Goal: Task Accomplishment & Management: Complete application form

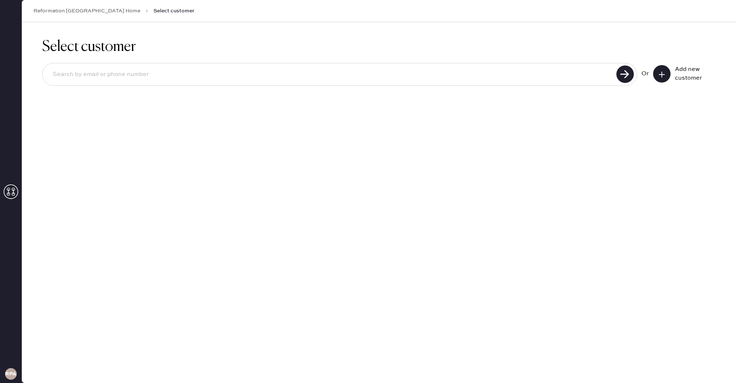
click at [671, 73] on div "Add new customer" at bounding box center [684, 73] width 63 height 17
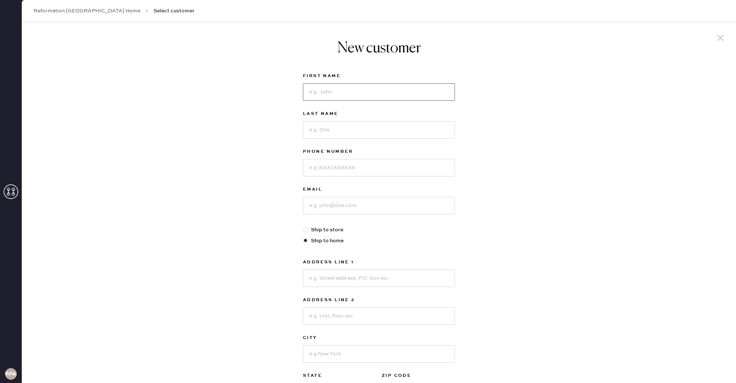
click at [385, 98] on input at bounding box center [379, 91] width 152 height 17
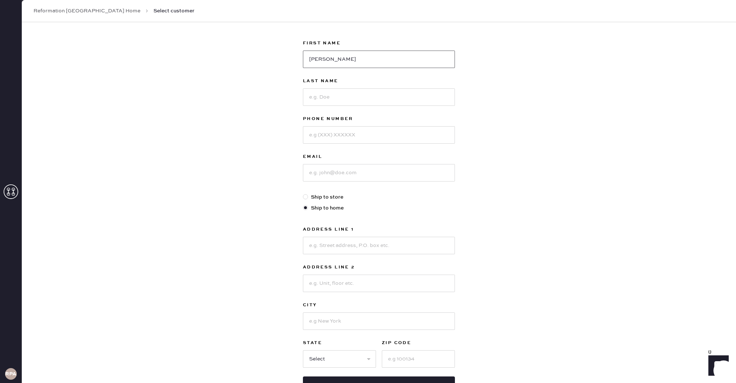
scroll to position [32, 0]
type input "Nicole"
drag, startPoint x: 344, startPoint y: 178, endPoint x: 349, endPoint y: 178, distance: 4.4
click at [344, 177] on input at bounding box center [379, 172] width 152 height 17
paste input "nicole.sasagawa@thereformation.us"
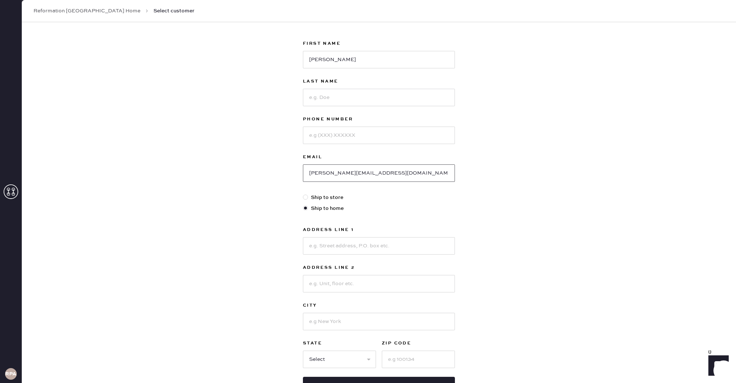
type input "nicole.sasagawa@thereformation.us"
click at [334, 94] on input at bounding box center [379, 97] width 152 height 17
type input "Sasagawa"
click at [332, 137] on input at bounding box center [379, 135] width 152 height 17
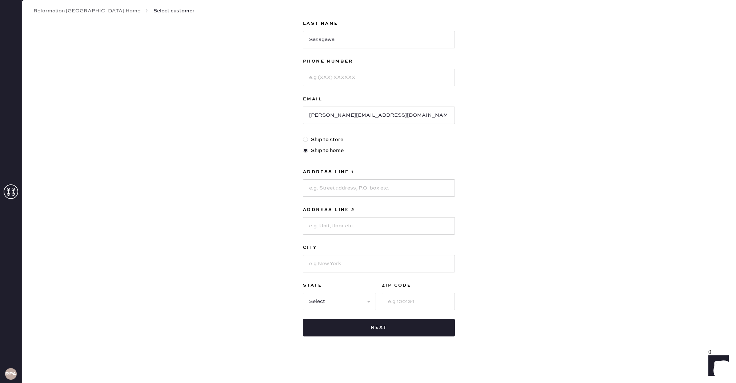
click at [235, 273] on div "New customer First Name Nicole Last Name Sasagawa Phone Number Email nicole.sas…" at bounding box center [379, 157] width 714 height 451
click at [380, 72] on input at bounding box center [379, 77] width 152 height 17
drag, startPoint x: 213, startPoint y: 62, endPoint x: 228, endPoint y: 59, distance: 14.8
click at [214, 62] on div "New customer First Name Nicole Last Name Sasagawa Phone Number Email nicole.sas…" at bounding box center [379, 157] width 714 height 451
drag, startPoint x: 415, startPoint y: 82, endPoint x: 413, endPoint y: 85, distance: 3.7
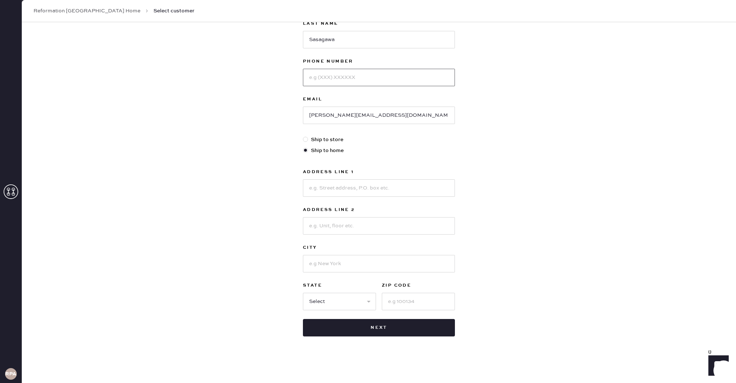
click at [415, 83] on input at bounding box center [379, 77] width 152 height 17
click at [256, 77] on div "New customer First Name Nicole Last Name Sasagawa Phone Number Email nicole.sas…" at bounding box center [379, 157] width 714 height 451
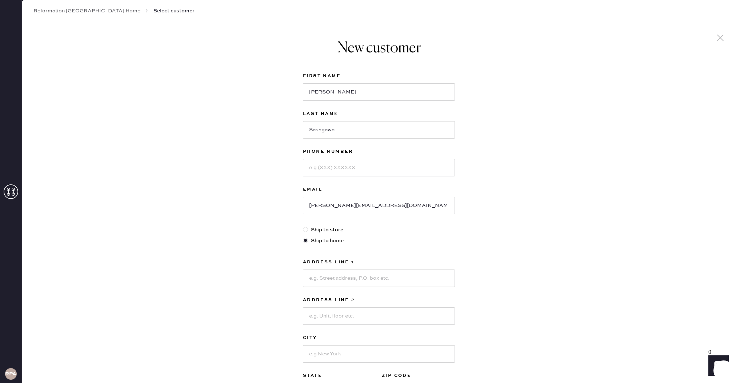
scroll to position [0, 0]
click at [405, 164] on input at bounding box center [379, 167] width 152 height 17
type input "5"
type input "6503916055"
click at [408, 279] on input at bounding box center [379, 277] width 152 height 17
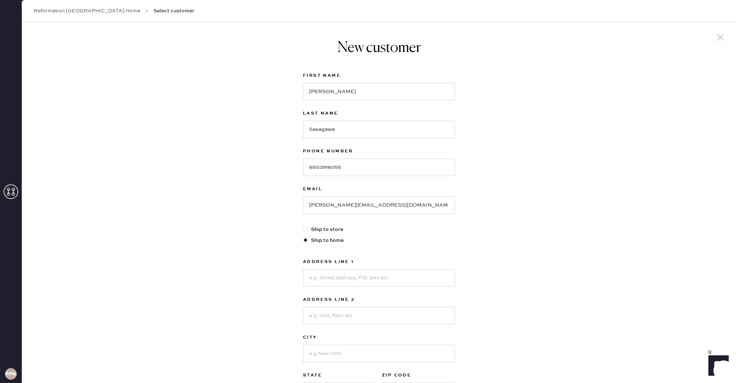
drag, startPoint x: 281, startPoint y: 266, endPoint x: 297, endPoint y: 267, distance: 15.7
click at [282, 266] on div "New customer First Name Nicole Last Name Sasagawa Phone Number 6503916055 Email…" at bounding box center [379, 247] width 714 height 451
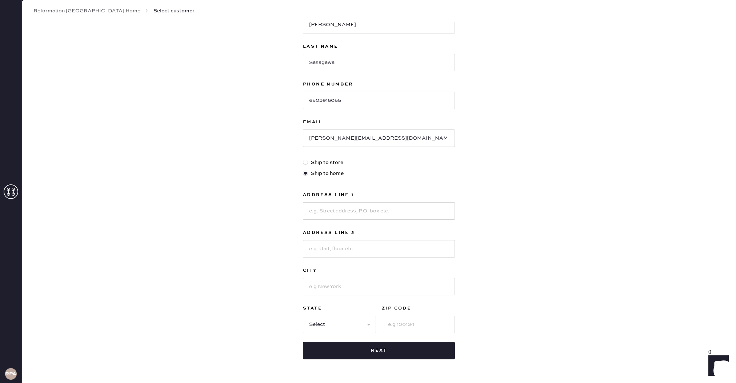
click at [344, 165] on label "Ship to store" at bounding box center [379, 163] width 152 height 8
click at [303, 159] on input "Ship to store" at bounding box center [303, 159] width 0 height 0
radio input "true"
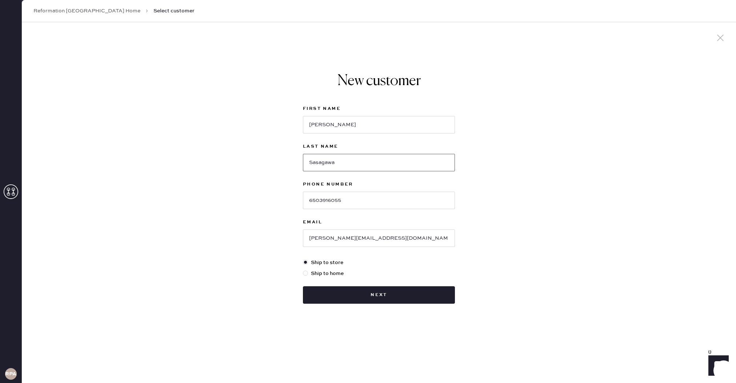
click at [341, 164] on input "Sasagawa" at bounding box center [379, 162] width 152 height 17
click at [378, 302] on button "Next" at bounding box center [379, 294] width 152 height 17
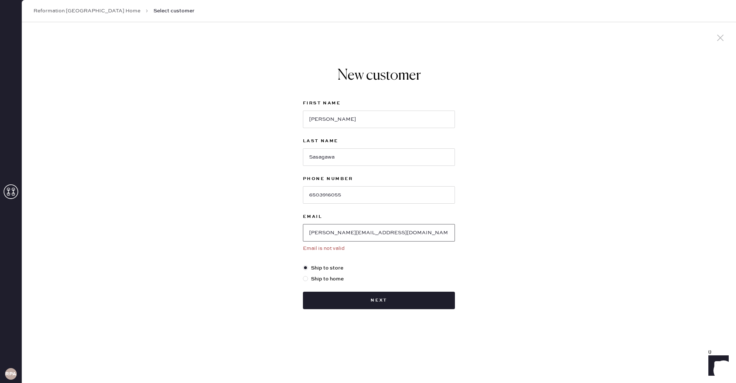
click at [360, 232] on input "nicole.sasagawa@thereformation.us" at bounding box center [379, 232] width 152 height 17
click at [406, 230] on input "nicole.sasagawa@thereformation.us" at bounding box center [379, 232] width 152 height 17
click at [358, 234] on input "nicole.sasagawa@thereformation.us" at bounding box center [379, 232] width 152 height 17
click at [402, 234] on input "nicole.sasagawa@thereformation.us" at bounding box center [379, 232] width 152 height 17
click at [366, 301] on button "Next" at bounding box center [379, 300] width 152 height 17
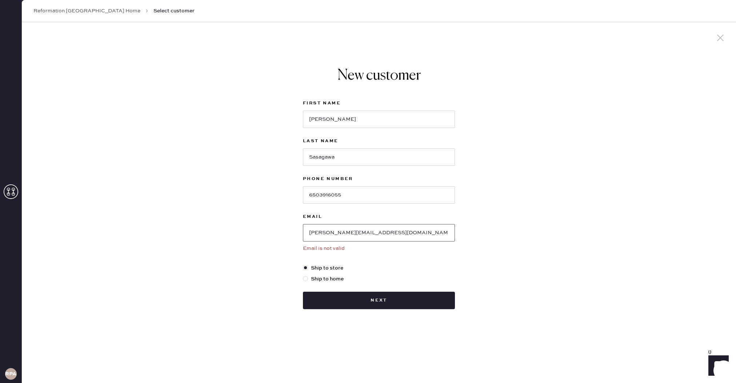
click at [376, 233] on input "nicole.sasagawa@thereformation.us" at bounding box center [379, 232] width 152 height 17
click at [359, 232] on input "nicole.sasagawa@thereformation.us" at bounding box center [379, 232] width 152 height 17
drag, startPoint x: 423, startPoint y: 235, endPoint x: 269, endPoint y: 225, distance: 153.4
click at [269, 225] on div "New customer First Name Nicole Last Name Sasagawa Phone Number 6503916055 Email…" at bounding box center [379, 202] width 714 height 361
type input "nicole.sasagawa@gmail.com"
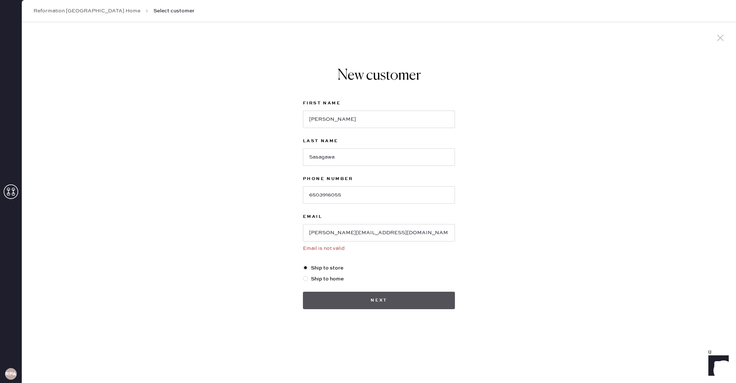
drag, startPoint x: 324, startPoint y: 304, endPoint x: 333, endPoint y: 288, distance: 18.5
click at [324, 304] on button "Next" at bounding box center [379, 300] width 152 height 17
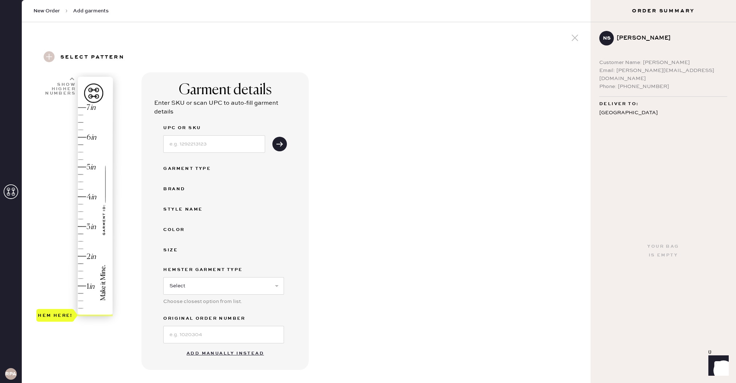
scroll to position [146, 0]
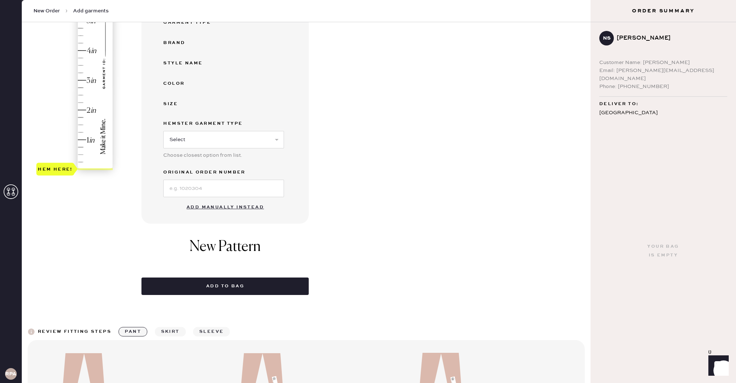
click at [58, 9] on span "New Order" at bounding box center [46, 10] width 27 height 7
click at [9, 196] on icon at bounding box center [11, 191] width 15 height 15
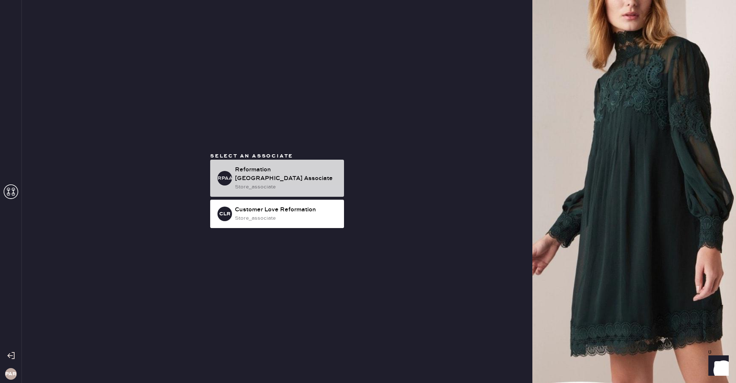
click at [259, 183] on div "store_associate" at bounding box center [286, 187] width 103 height 8
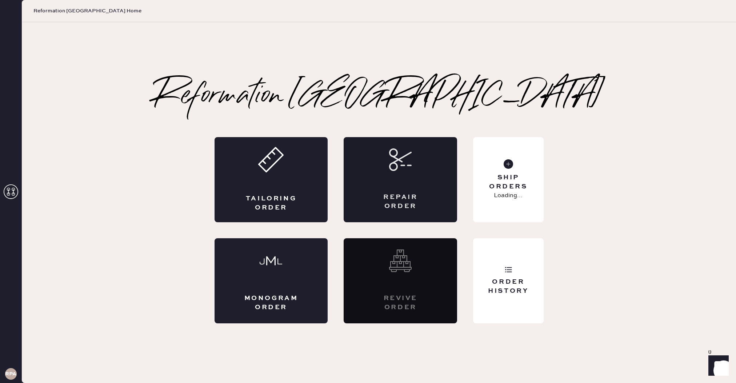
click at [418, 183] on div "Repair Order" at bounding box center [400, 179] width 113 height 85
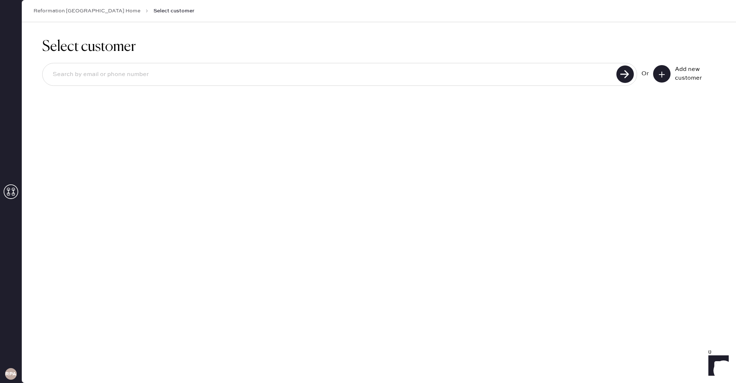
click at [165, 73] on input at bounding box center [330, 74] width 567 height 17
type input "6503916055"
click at [619, 80] on use at bounding box center [624, 73] width 17 height 17
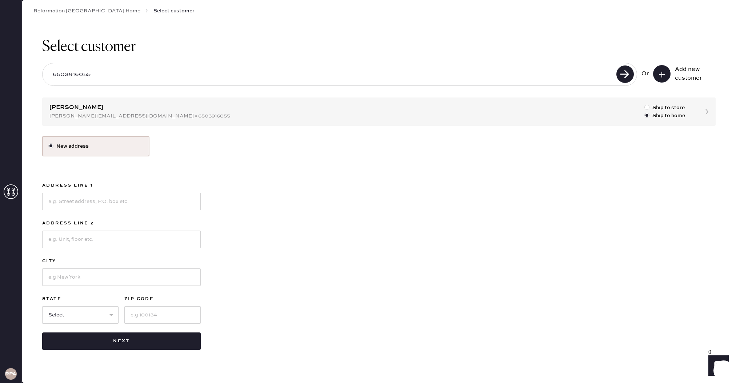
click at [134, 115] on div "Select customer 6503916055 Or Add new customer Nicole Sasagawa nicole.sasagawa@…" at bounding box center [379, 194] width 714 height 344
click at [689, 106] on div "Select customer 6503916055 Or Add new customer Nicole Sasagawa nicole.sasagawa@…" at bounding box center [379, 194] width 714 height 344
drag, startPoint x: 689, startPoint y: 110, endPoint x: 624, endPoint y: 120, distance: 66.1
click at [689, 110] on div "Select customer 6503916055 Or Add new customer Nicole Sasagawa nicole.sasagawa@…" at bounding box center [379, 194] width 714 height 344
click at [73, 106] on div "Select customer 6503916055 Or Add new customer Nicole Sasagawa nicole.sasagawa@…" at bounding box center [379, 194] width 714 height 344
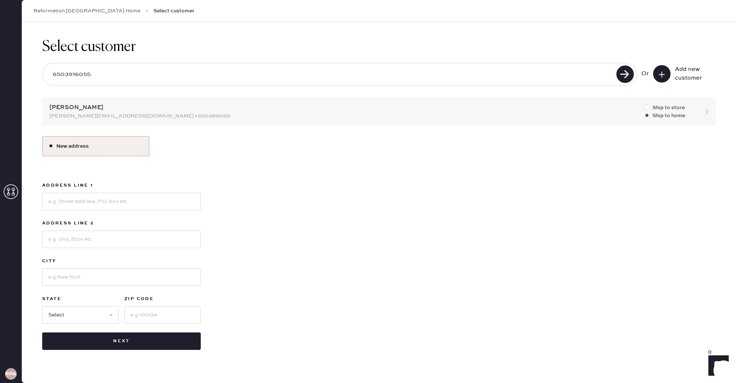
click at [653, 108] on label "Ship to store" at bounding box center [664, 108] width 41 height 8
click at [645, 104] on input "Ship to store" at bounding box center [644, 104] width 0 height 0
radio input "true"
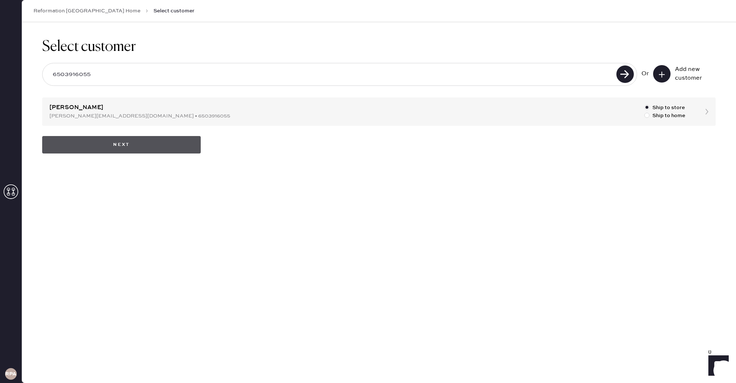
click at [196, 145] on button "Next" at bounding box center [121, 144] width 159 height 17
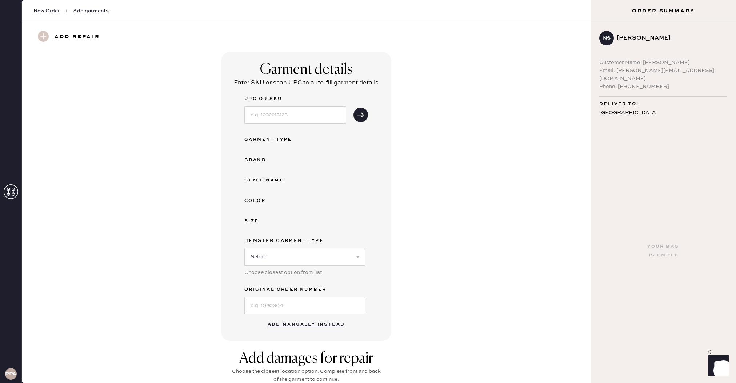
drag, startPoint x: 310, startPoint y: 325, endPoint x: 311, endPoint y: 310, distance: 14.6
click at [310, 325] on button "Add manually instead" at bounding box center [306, 324] width 86 height 15
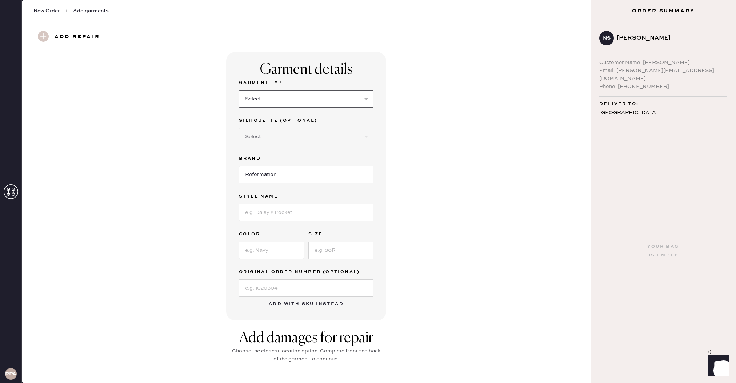
click at [294, 97] on select "Select Basic Skirt Jeans Leggings Pants Shorts Basic Sleeved Dress Basic Sleeve…" at bounding box center [306, 98] width 135 height 17
select select "8"
click at [264, 215] on input at bounding box center [306, 212] width 135 height 17
type input "Avery Knit Top"
click at [271, 250] on input at bounding box center [271, 249] width 65 height 17
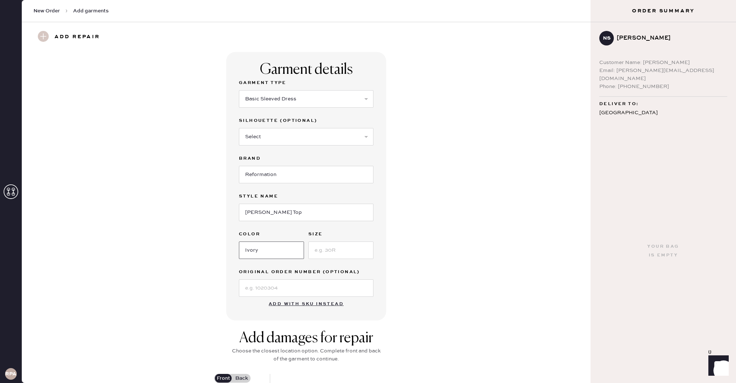
type input "Ivory"
drag, startPoint x: 331, startPoint y: 260, endPoint x: 331, endPoint y: 252, distance: 8.4
click at [331, 259] on div "Garment Type Select Basic Skirt Jeans Leggings Pants Shorts Basic Sleeved Dress…" at bounding box center [306, 188] width 135 height 218
click at [331, 252] on input at bounding box center [340, 249] width 65 height 17
type input "C"
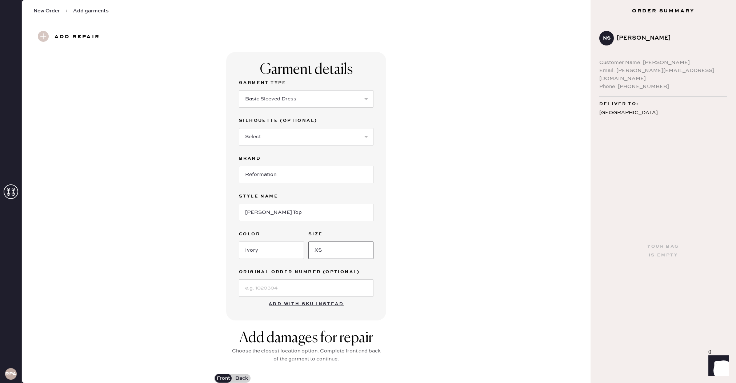
type input "XS"
click at [301, 287] on input at bounding box center [306, 287] width 135 height 17
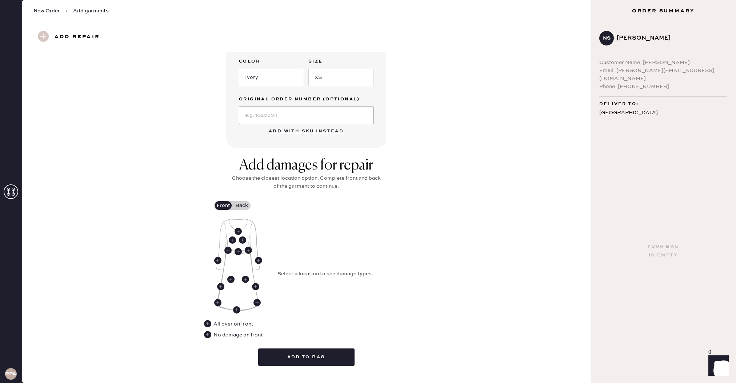
scroll to position [187, 0]
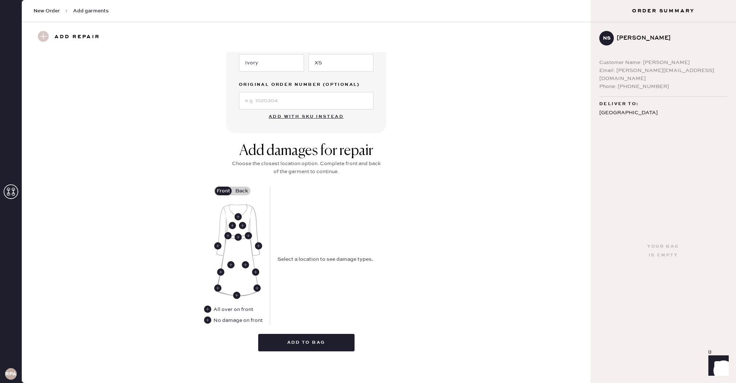
click at [172, 194] on div "Add damages for repair Choose the closest location option. Complete front and b…" at bounding box center [306, 249] width 543 height 215
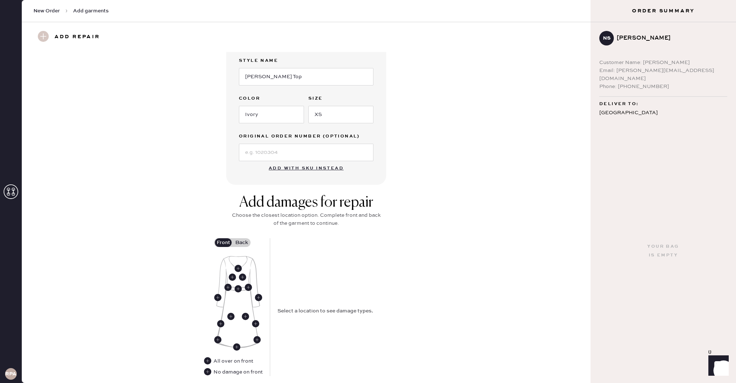
scroll to position [140, 0]
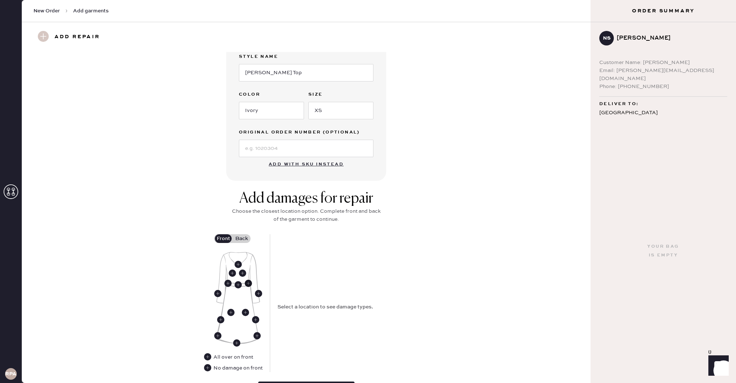
click at [249, 280] on use at bounding box center [248, 283] width 7 height 7
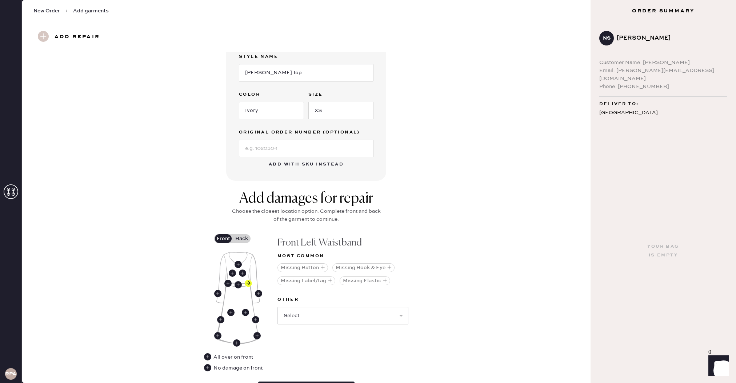
scroll to position [187, 0]
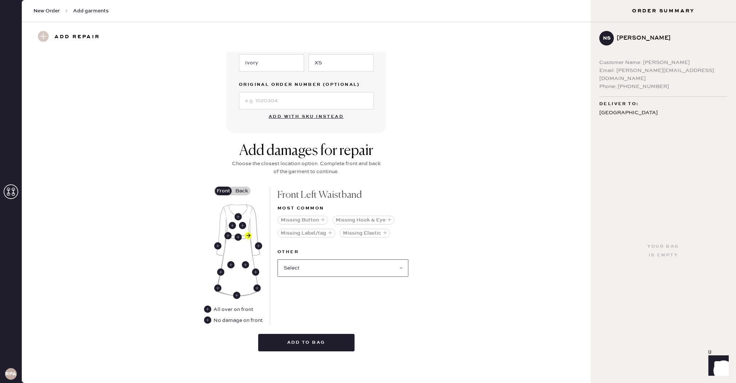
click at [356, 265] on select "Select Broken / Ripped Hem Broken Beads Broken Belt Loop Broken Button Broken C…" at bounding box center [342, 267] width 131 height 17
select select "2001"
select select
click at [243, 192] on label "Back" at bounding box center [241, 191] width 18 height 9
click at [241, 191] on input "Back" at bounding box center [241, 191] width 0 height 0
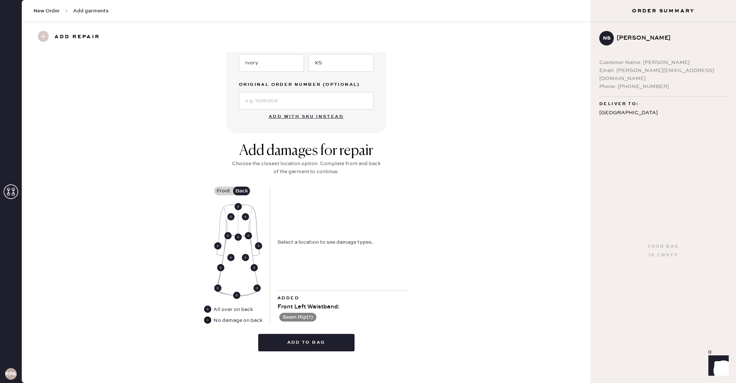
click at [207, 321] on use at bounding box center [207, 319] width 7 height 7
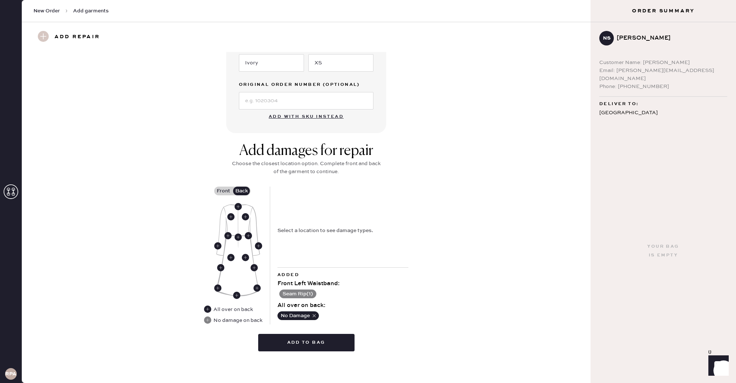
click at [223, 193] on label "Front" at bounding box center [223, 191] width 18 height 9
click at [223, 191] on input "Front" at bounding box center [223, 191] width 0 height 0
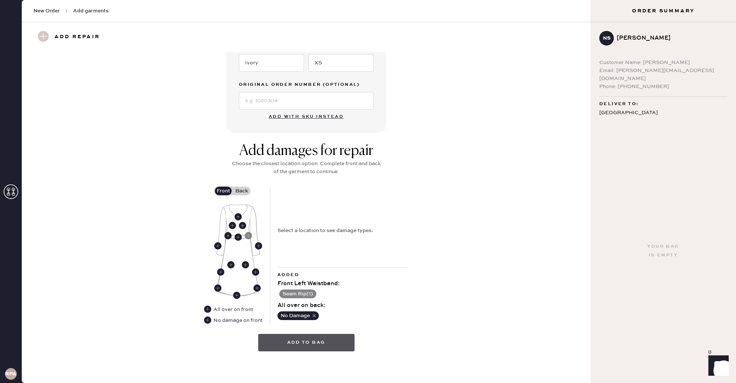
drag, startPoint x: 316, startPoint y: 341, endPoint x: 311, endPoint y: 335, distance: 8.0
click at [317, 341] on button "Add to bag" at bounding box center [306, 342] width 96 height 17
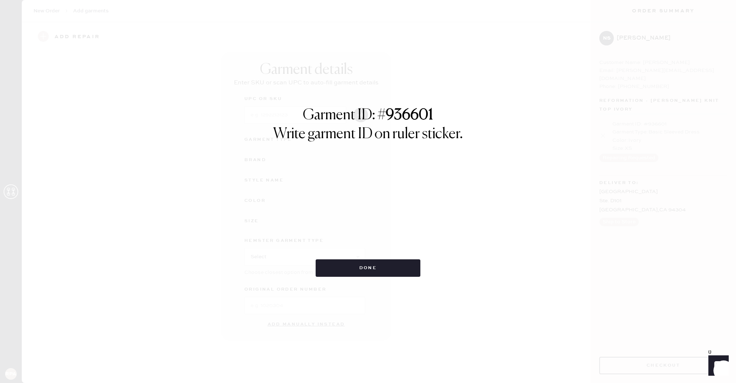
scroll to position [0, 0]
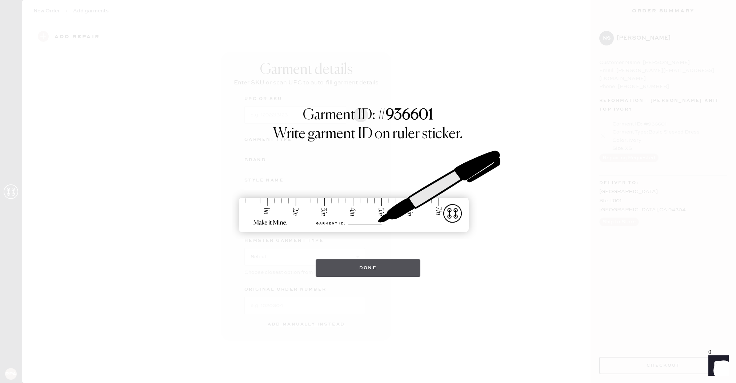
click at [361, 264] on button "Done" at bounding box center [368, 267] width 105 height 17
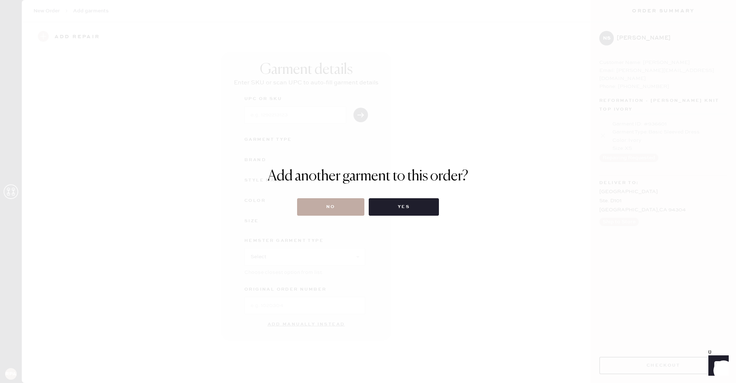
click at [347, 201] on button "No" at bounding box center [330, 206] width 67 height 17
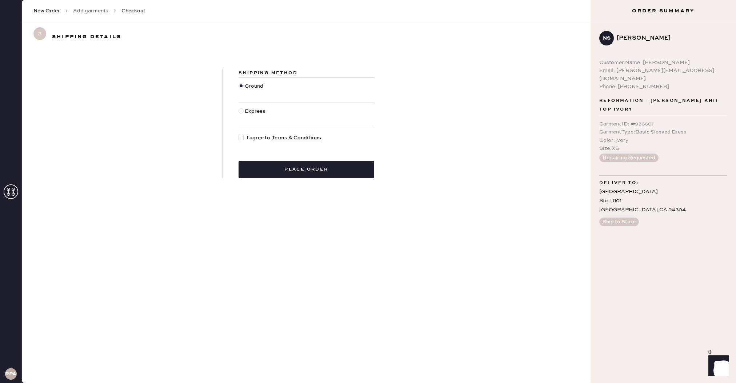
click at [244, 135] on div at bounding box center [243, 138] width 8 height 8
click at [239, 134] on input "I agree to Terms & Conditions" at bounding box center [239, 134] width 0 height 0
checkbox input "true"
click at [291, 168] on button "Place order" at bounding box center [307, 169] width 136 height 17
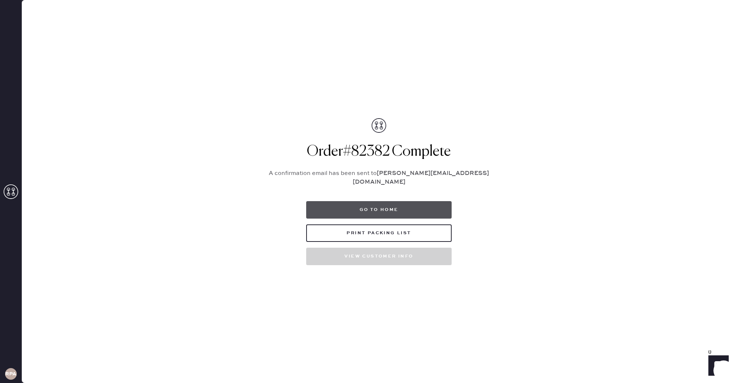
click at [391, 210] on button "Go to home" at bounding box center [378, 209] width 145 height 17
